Goal: Information Seeking & Learning: Learn about a topic

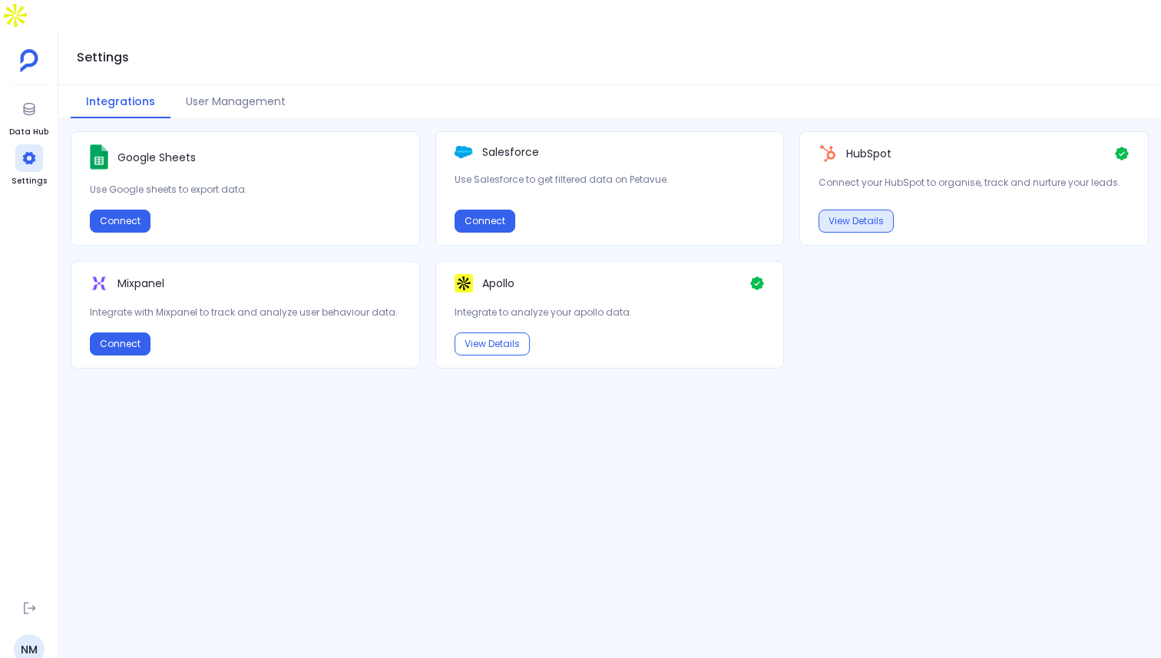
click at [872, 210] on button "View Details" at bounding box center [856, 221] width 75 height 23
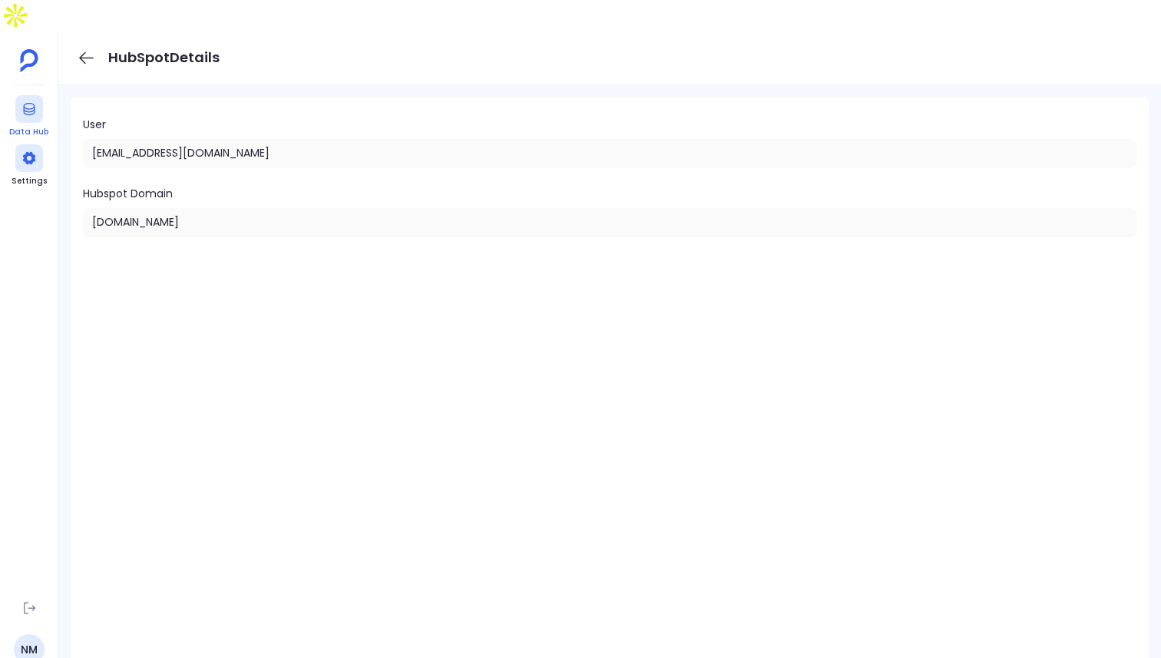
click at [28, 101] on icon at bounding box center [28, 108] width 15 height 15
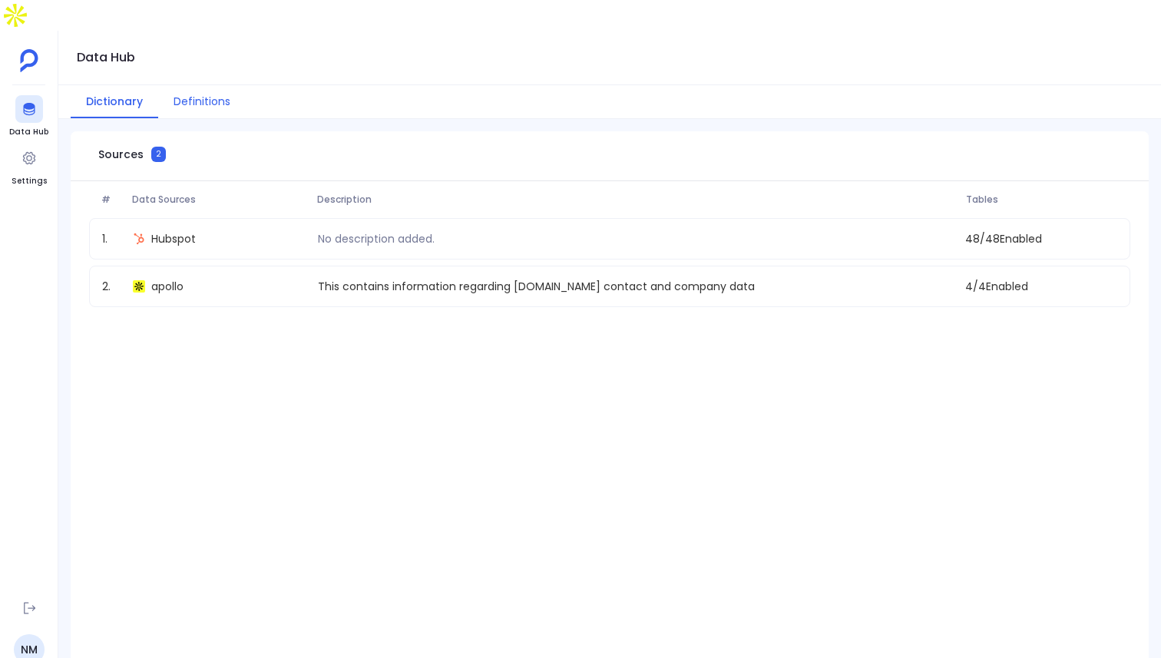
click at [193, 85] on button "Definitions" at bounding box center [202, 101] width 88 height 33
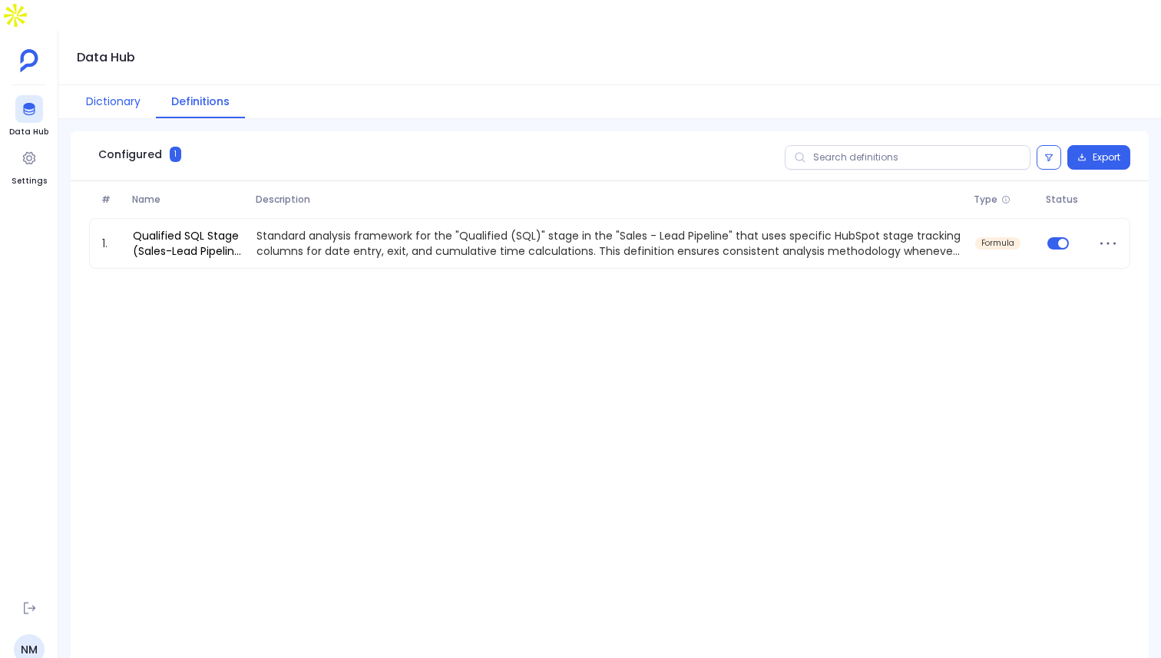
click at [110, 85] on button "Dictionary" at bounding box center [113, 101] width 85 height 33
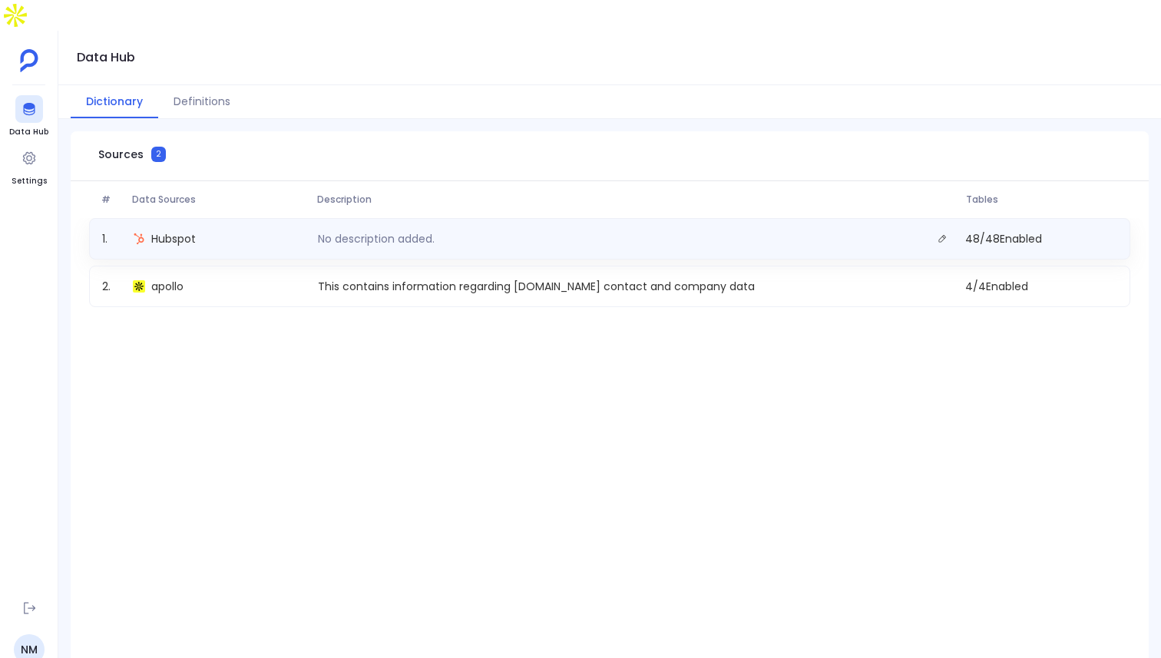
click at [1002, 228] on span "48 / 48 Enabled" at bounding box center [1041, 238] width 164 height 21
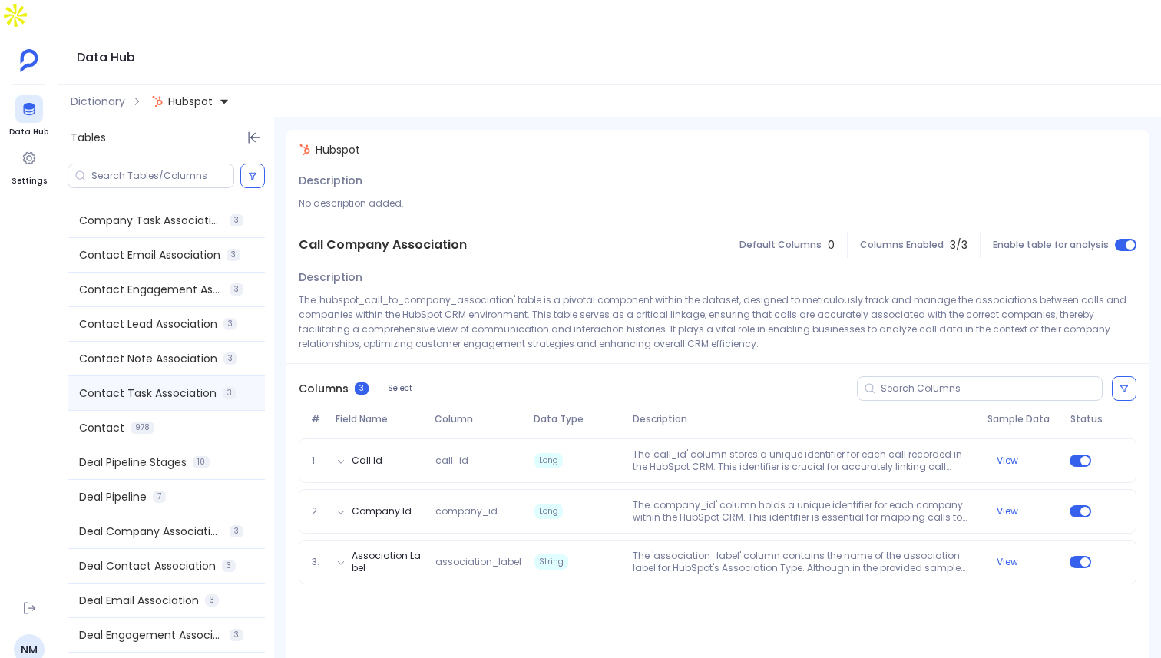
scroll to position [458, 0]
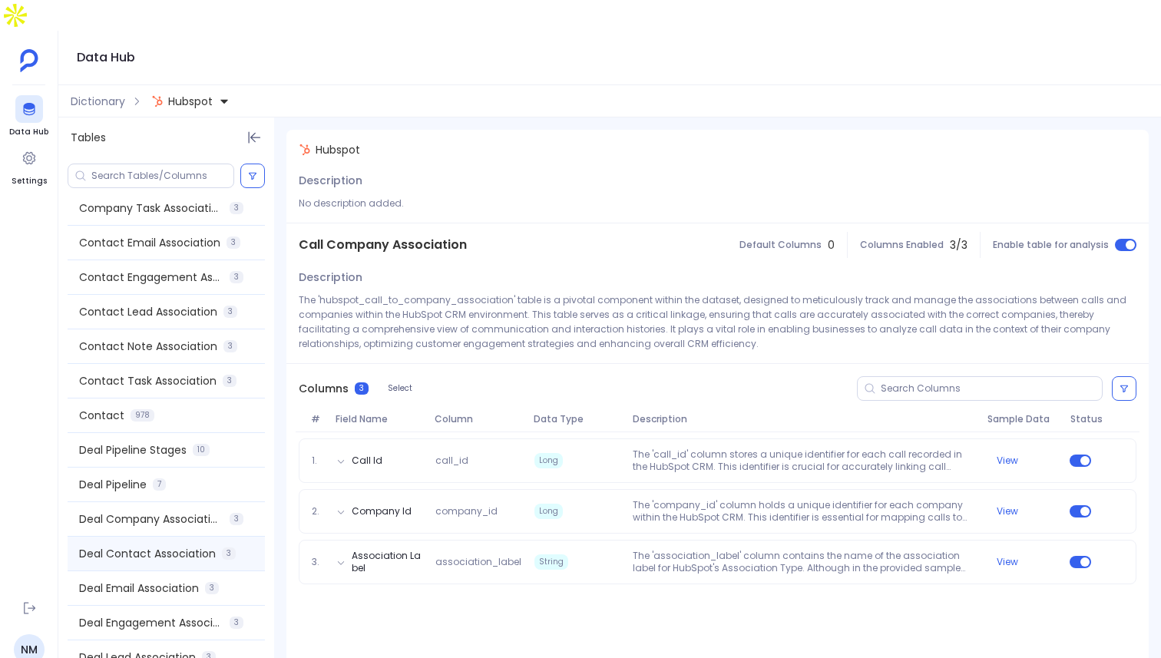
click at [154, 546] on span "Deal Contact Association" at bounding box center [147, 553] width 137 height 15
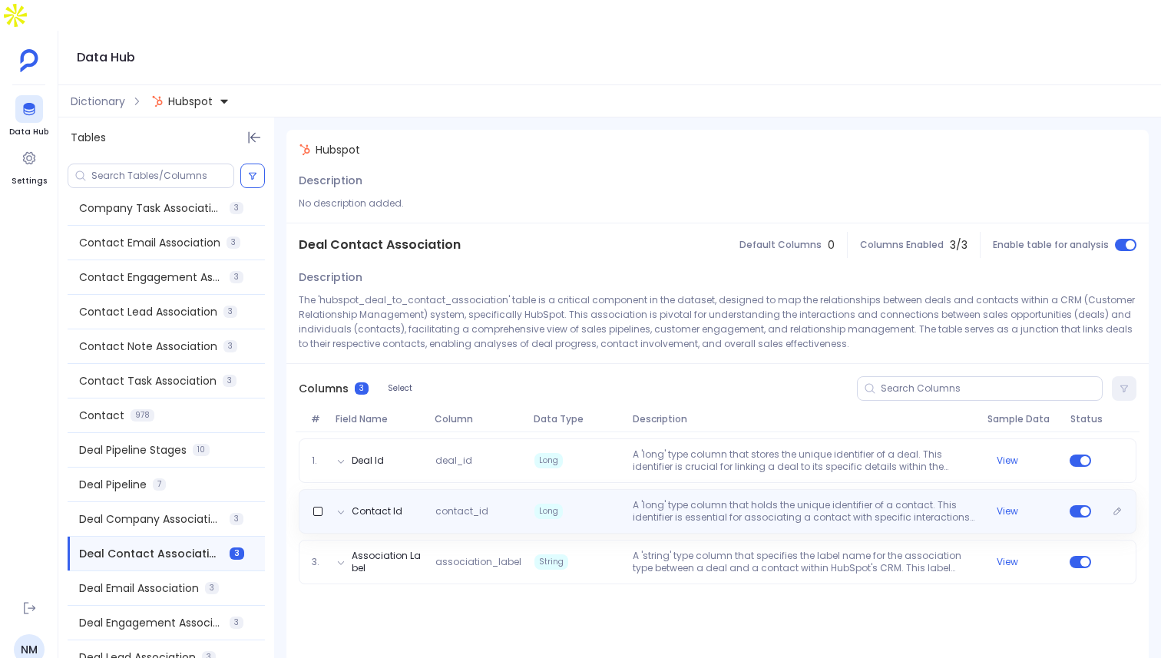
scroll to position [0, 0]
click at [1008, 505] on button "View" at bounding box center [1007, 511] width 21 height 12
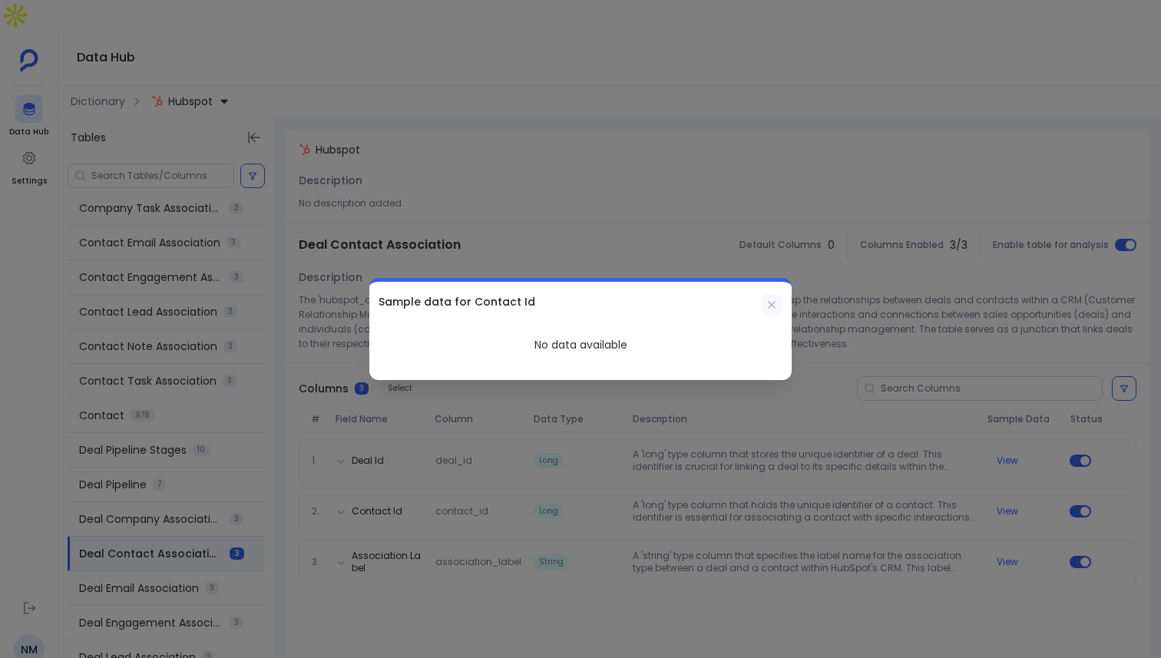
click at [772, 308] on icon at bounding box center [772, 305] width 12 height 12
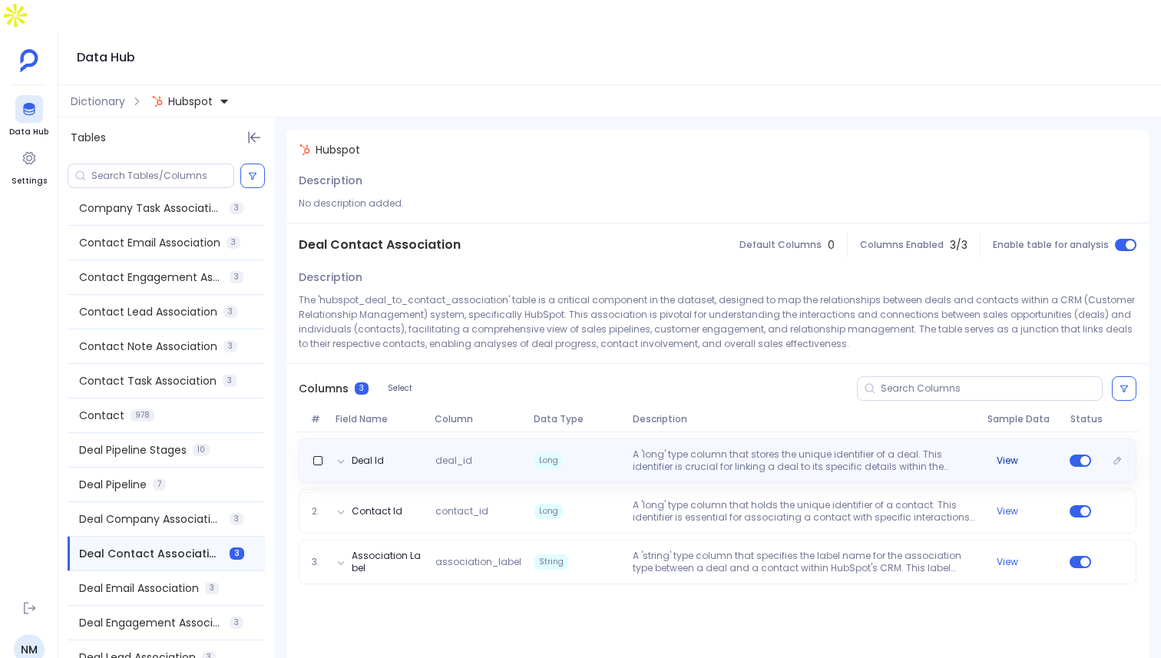
click at [1010, 455] on button "View" at bounding box center [1007, 461] width 21 height 12
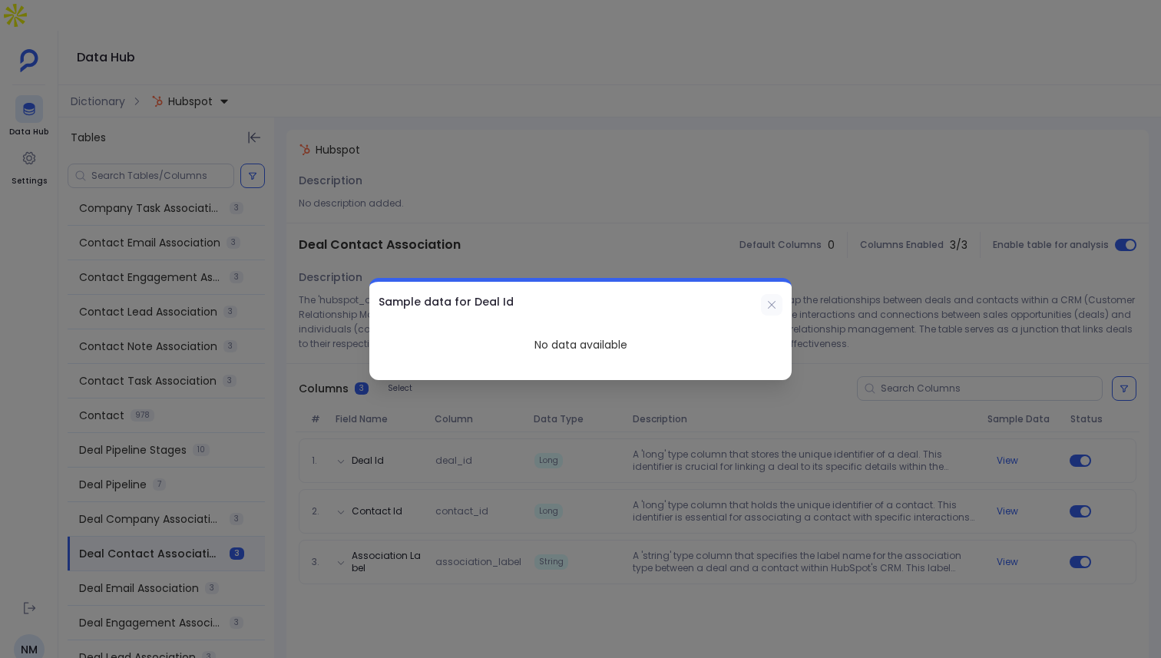
click at [770, 308] on icon at bounding box center [772, 305] width 12 height 12
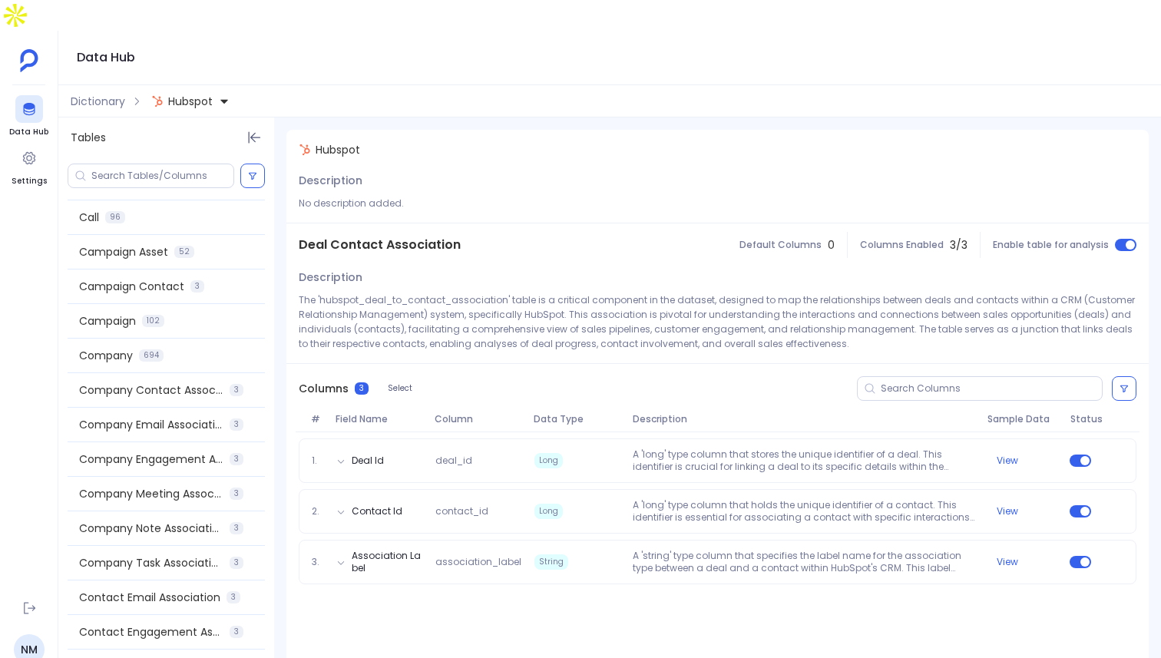
scroll to position [101, 0]
click at [190, 385] on span "Company Contact Association" at bounding box center [151, 392] width 144 height 15
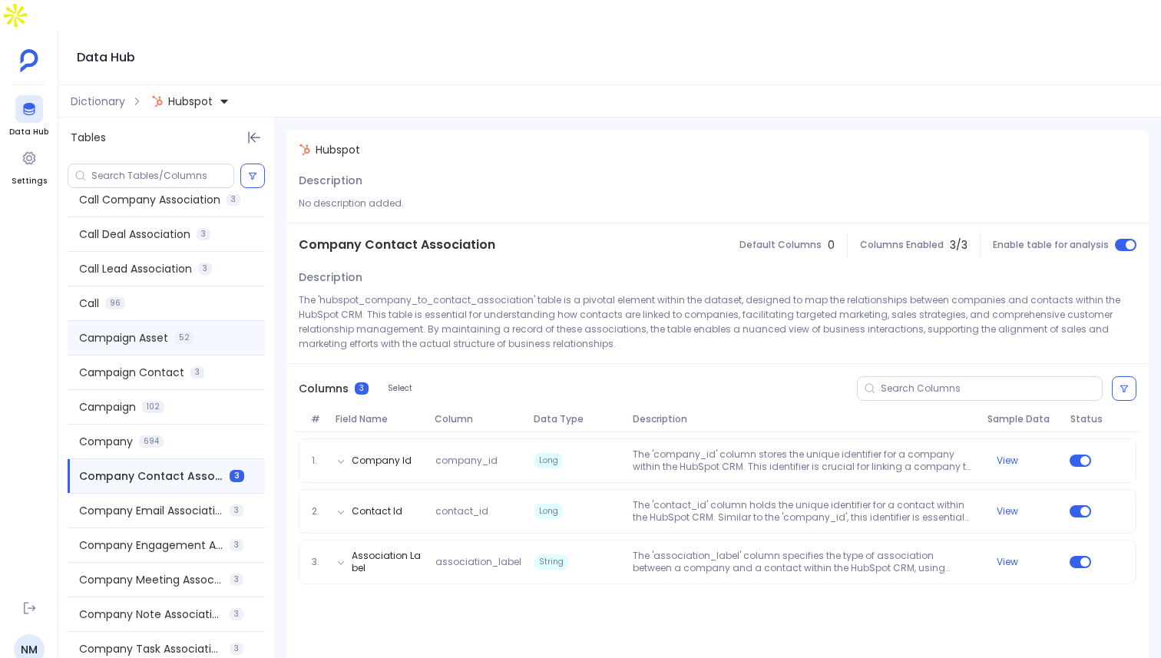
scroll to position [0, 0]
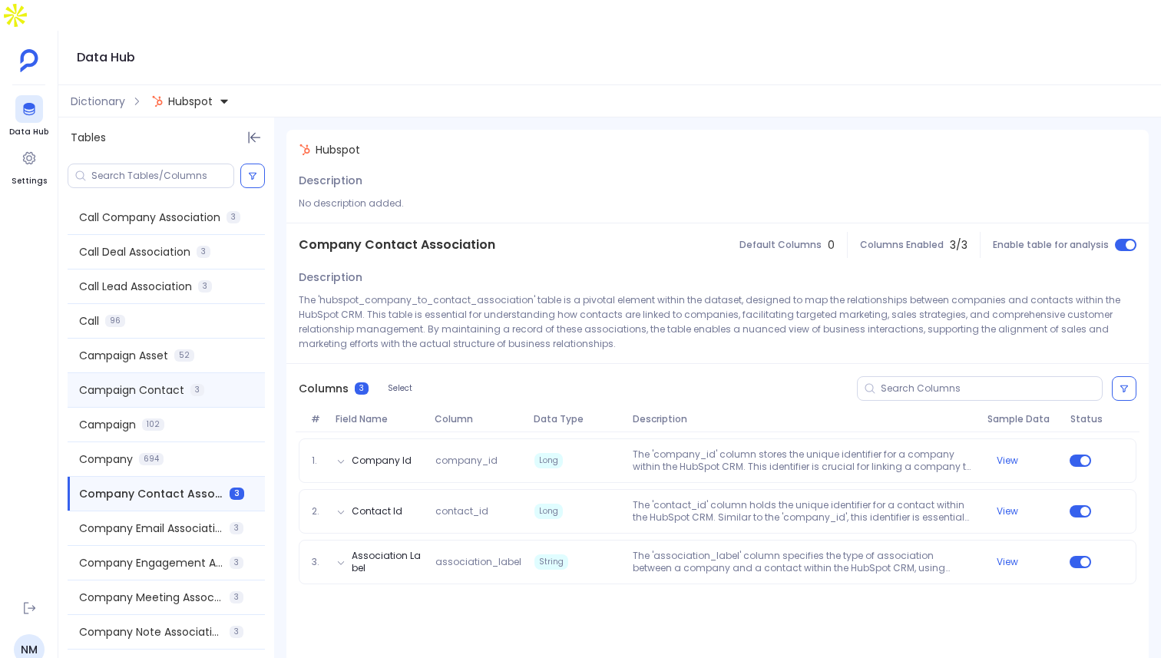
click at [167, 373] on div "Campaign Contact 3" at bounding box center [166, 390] width 197 height 34
